Goal: Task Accomplishment & Management: Manage account settings

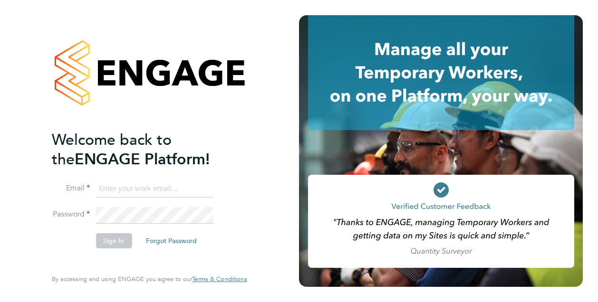
type input "[EMAIL_ADDRESS][PERSON_NAME][DOMAIN_NAME]"
click at [102, 236] on button "Sign In" at bounding box center [113, 240] width 36 height 15
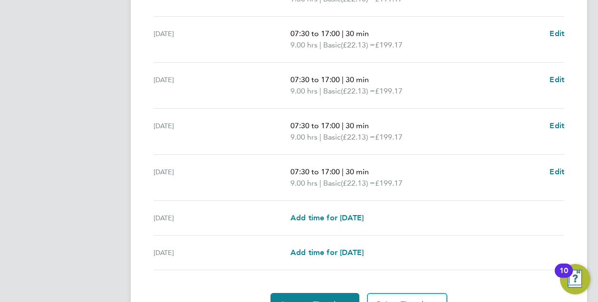
scroll to position [390, 0]
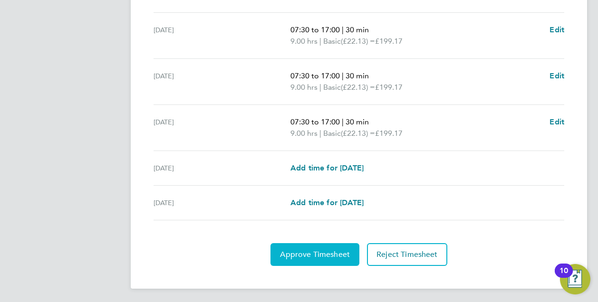
click at [313, 255] on span "Approve Timesheet" at bounding box center [315, 254] width 70 height 9
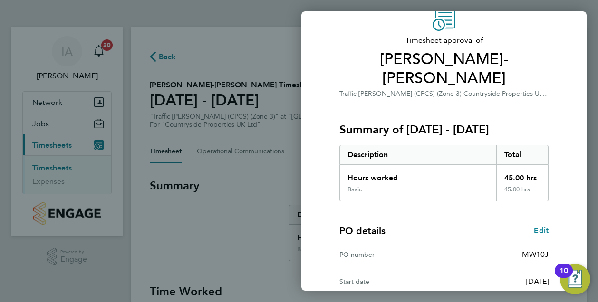
scroll to position [125, 0]
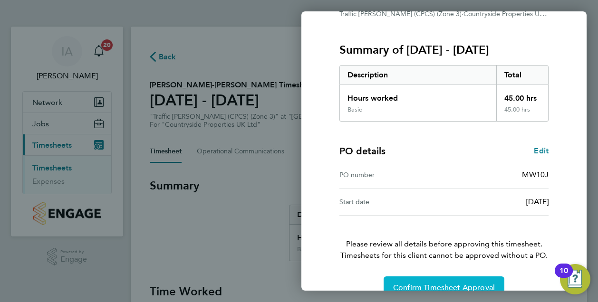
click at [424, 283] on span "Confirm Timesheet Approval" at bounding box center [444, 287] width 102 height 9
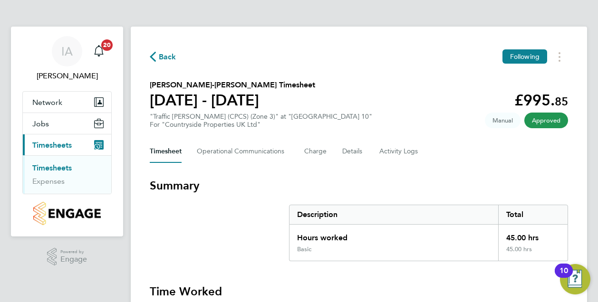
click at [46, 168] on link "Timesheets" at bounding box center [51, 167] width 39 height 9
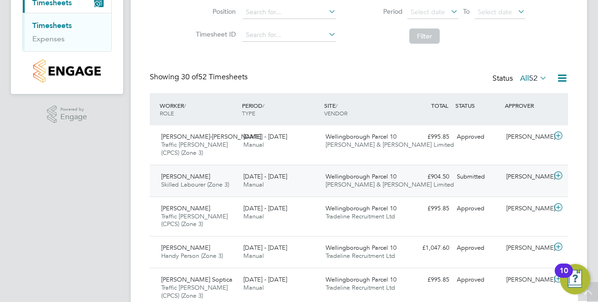
click at [223, 184] on span "Skilled Labourer (Zone 3)" at bounding box center [195, 184] width 68 height 8
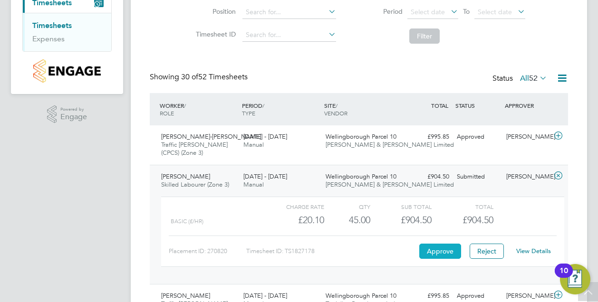
click at [428, 247] on button "Approve" at bounding box center [440, 251] width 42 height 15
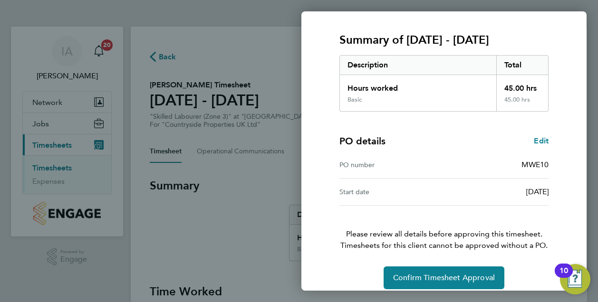
scroll to position [125, 0]
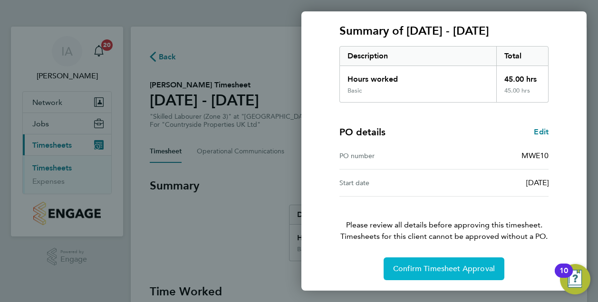
click at [452, 266] on span "Confirm Timesheet Approval" at bounding box center [444, 268] width 102 height 9
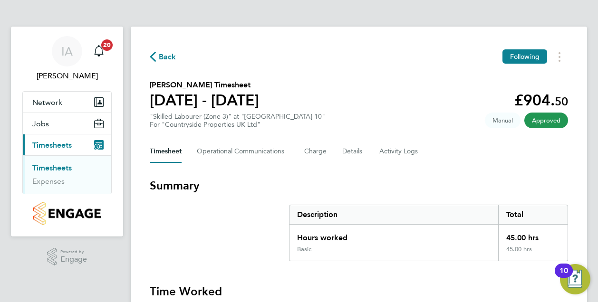
click at [62, 164] on link "Timesheets" at bounding box center [51, 167] width 39 height 9
